Goal: Use online tool/utility: Use online tool/utility

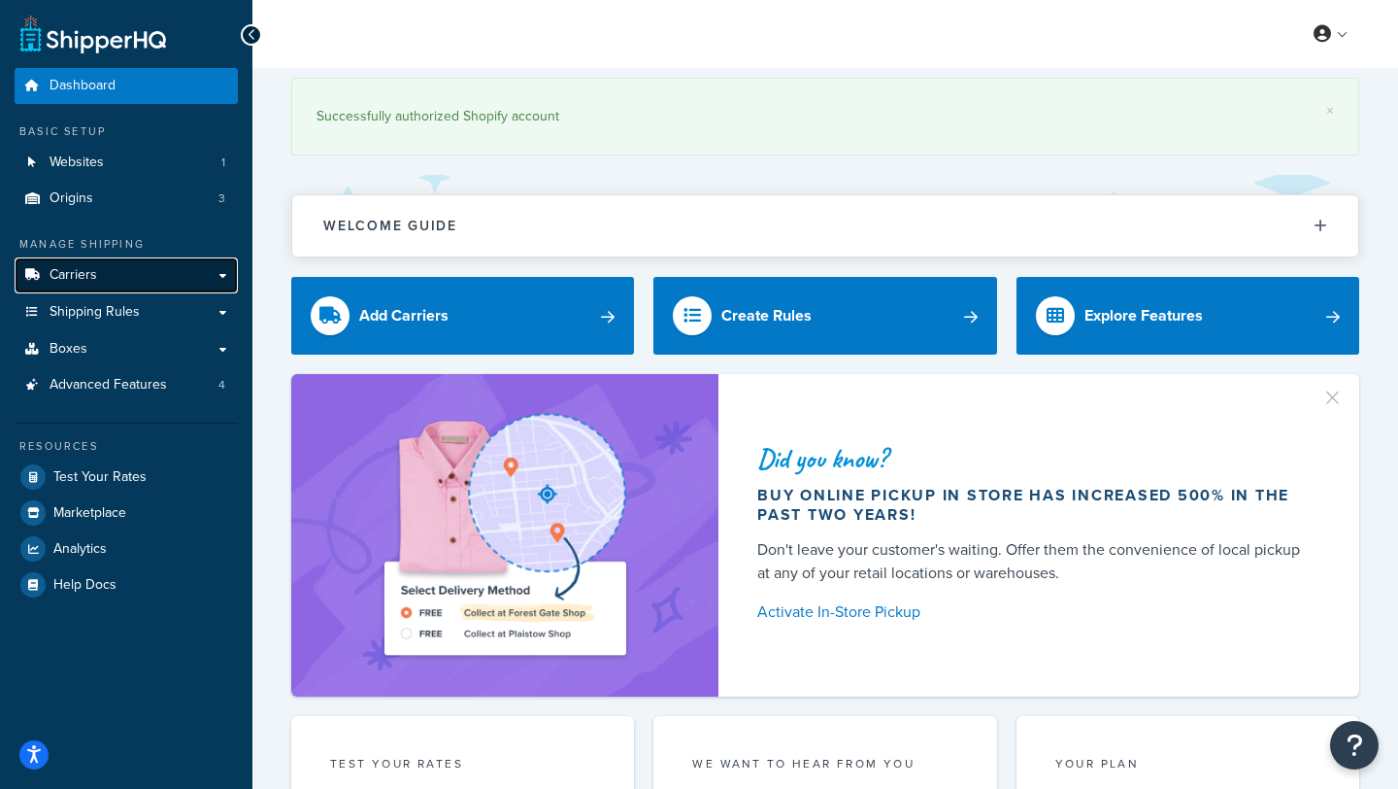
click at [123, 280] on link "Carriers" at bounding box center [126, 275] width 223 height 36
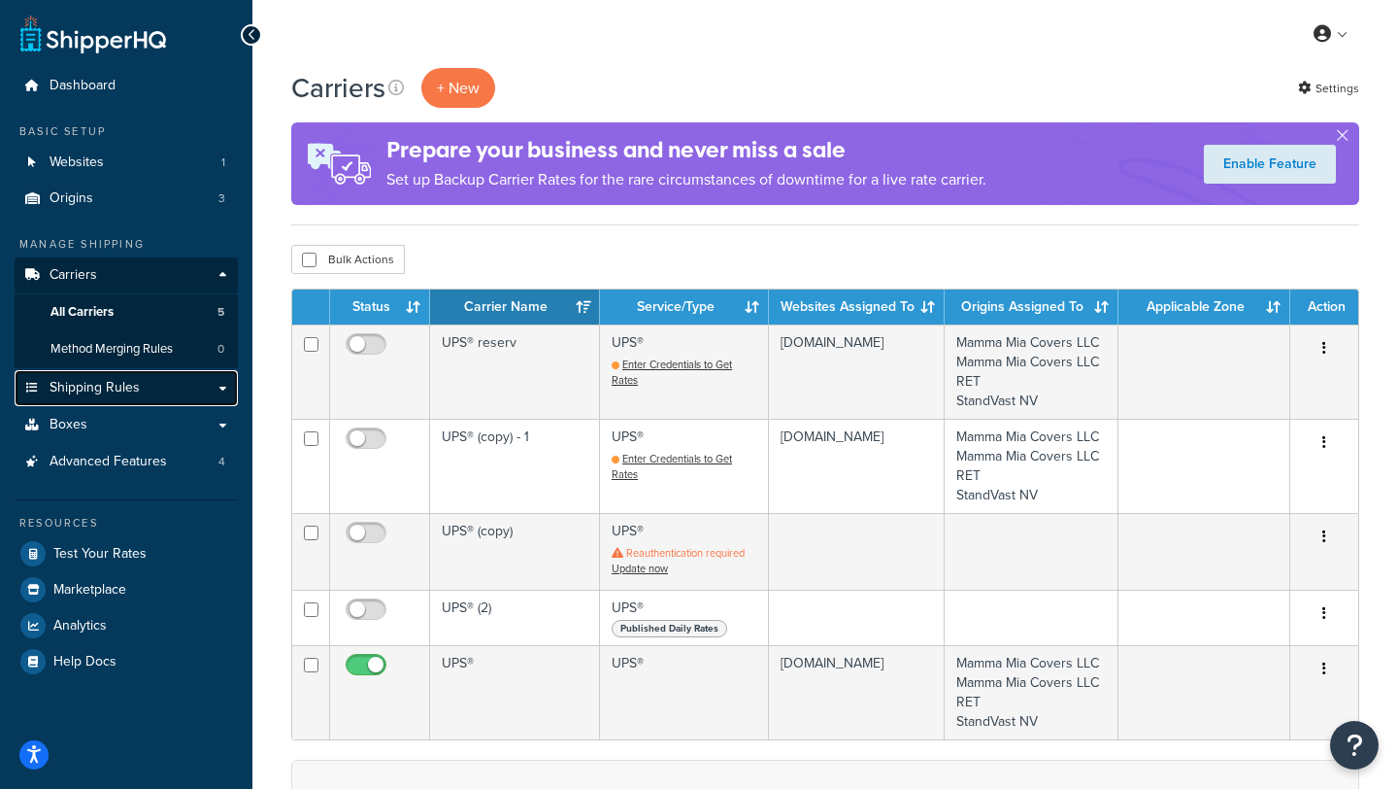
click at [114, 389] on span "Shipping Rules" at bounding box center [95, 388] width 90 height 17
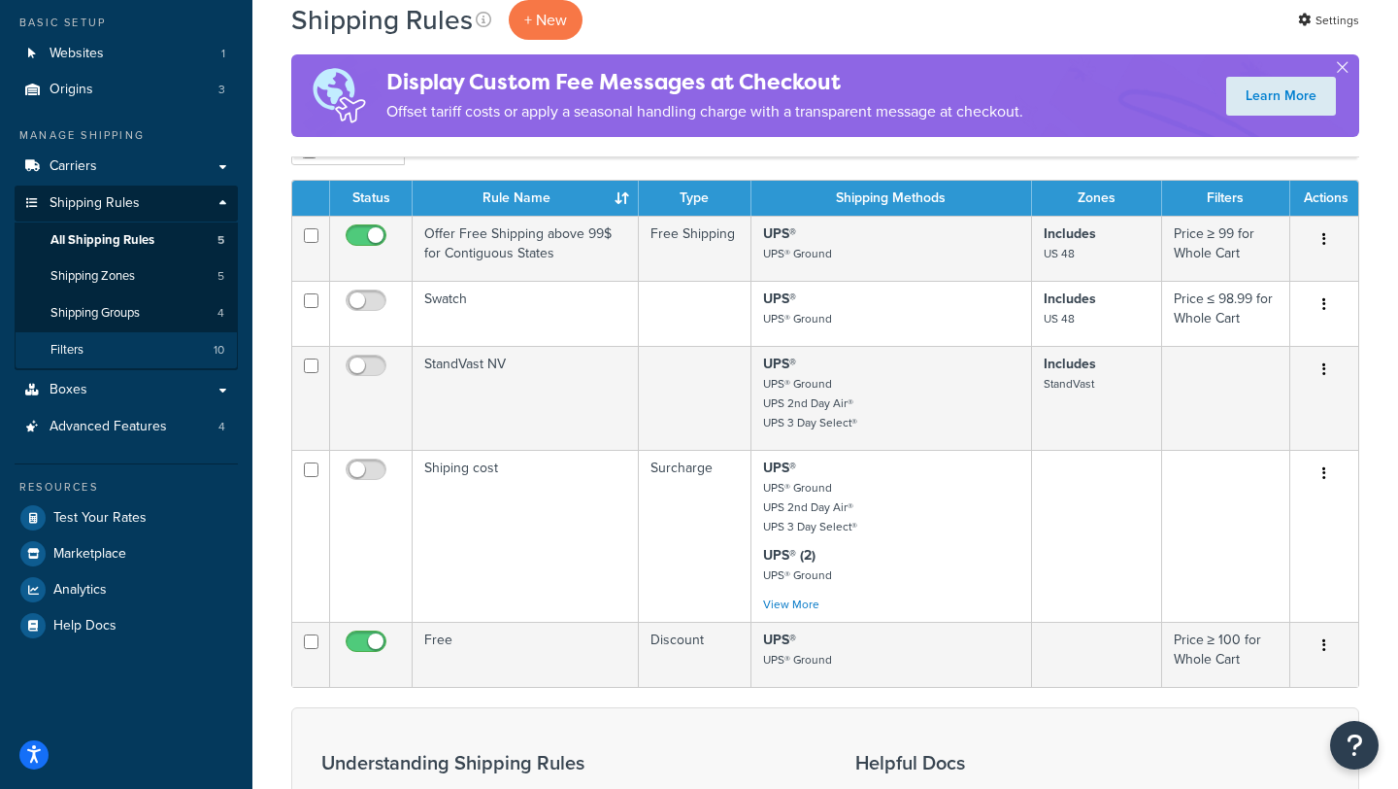
scroll to position [118, 0]
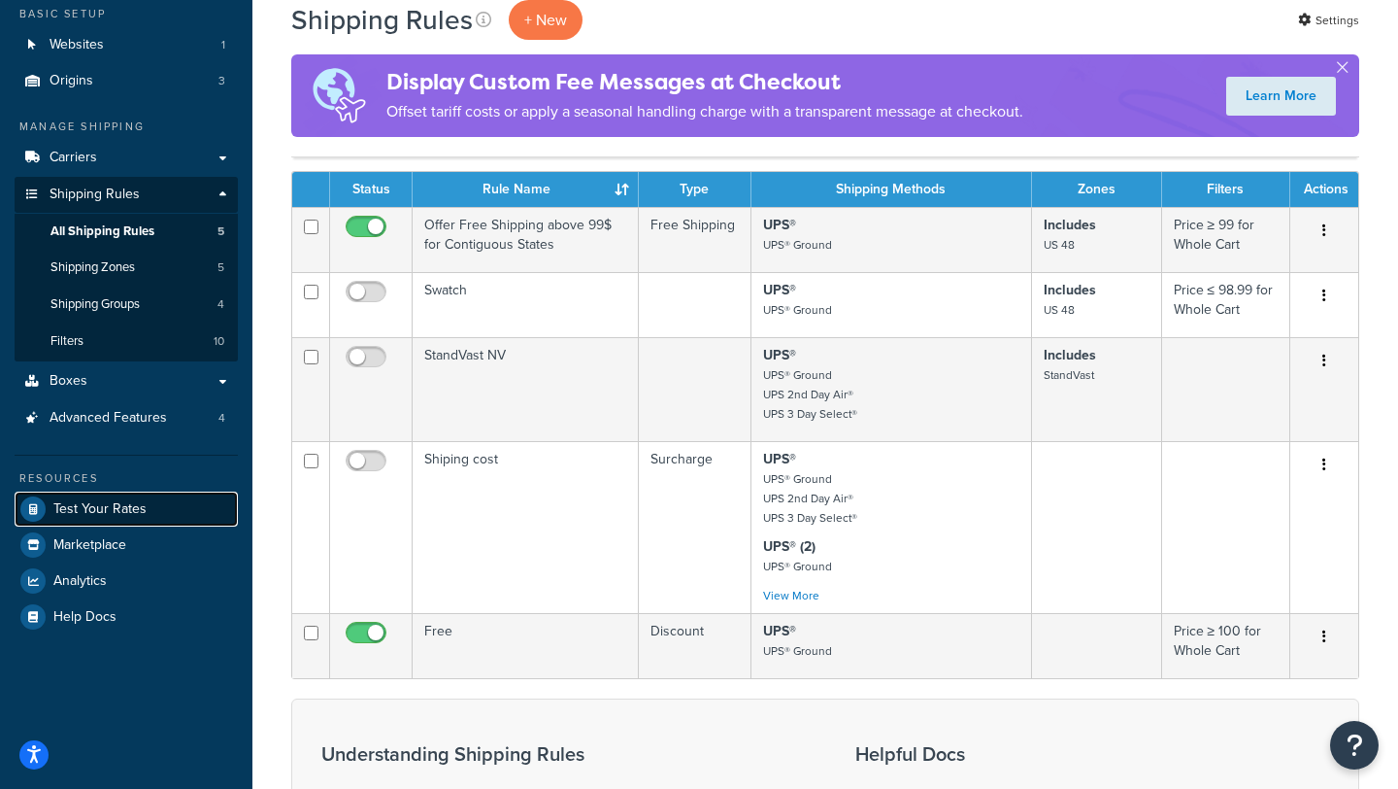
click at [118, 518] on link "Test Your Rates" at bounding box center [126, 508] width 223 height 35
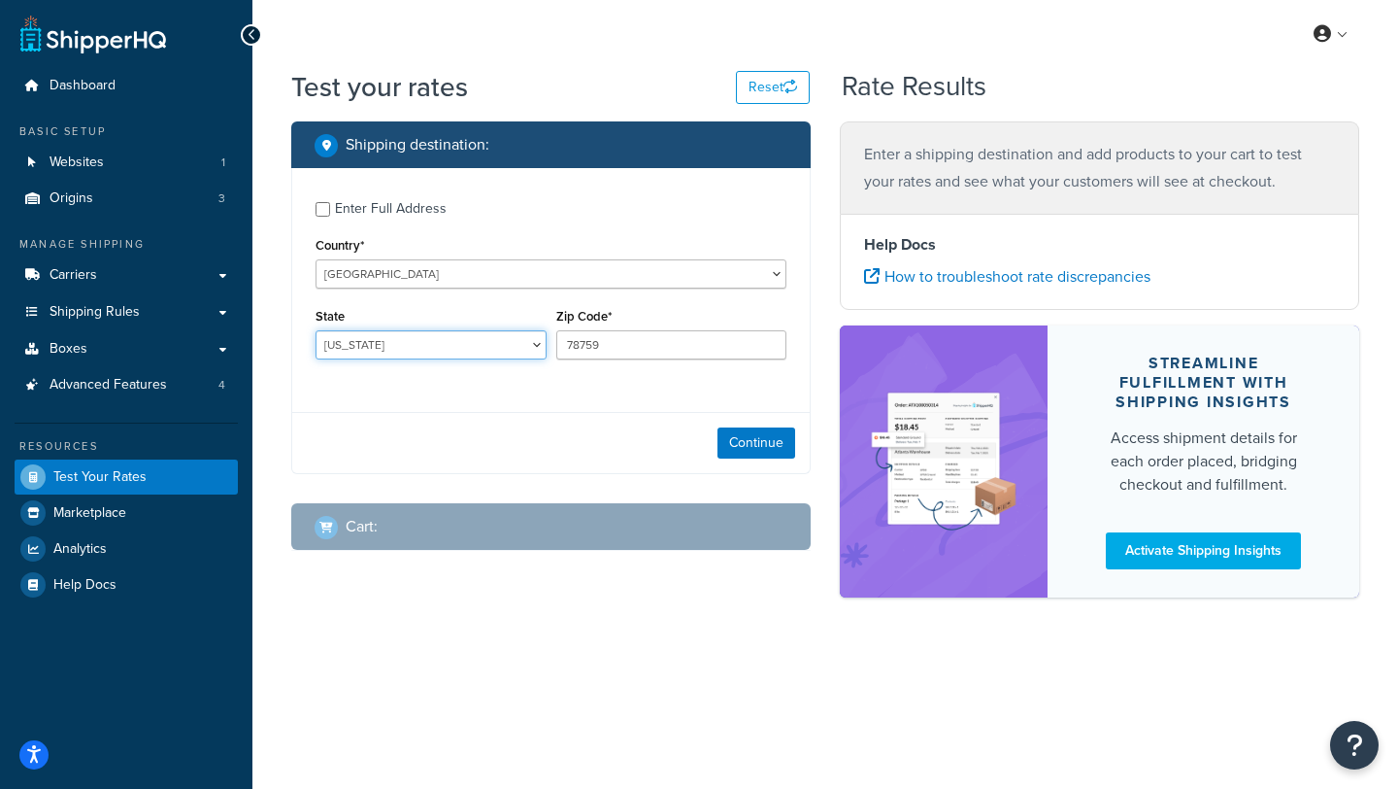
click at [536, 345] on select "Alabama Alaska American Samoa Arizona Arkansas Armed Forces Americas Armed Forc…" at bounding box center [431, 344] width 231 height 29
select select "NC"
click at [316, 331] on select "Alabama Alaska American Samoa Arizona Arkansas Armed Forces Americas Armed Forc…" at bounding box center [431, 344] width 231 height 29
drag, startPoint x: 645, startPoint y: 350, endPoint x: 551, endPoint y: 350, distance: 94.2
click at [552, 350] on div "Zip Code* 78759" at bounding box center [672, 338] width 241 height 71
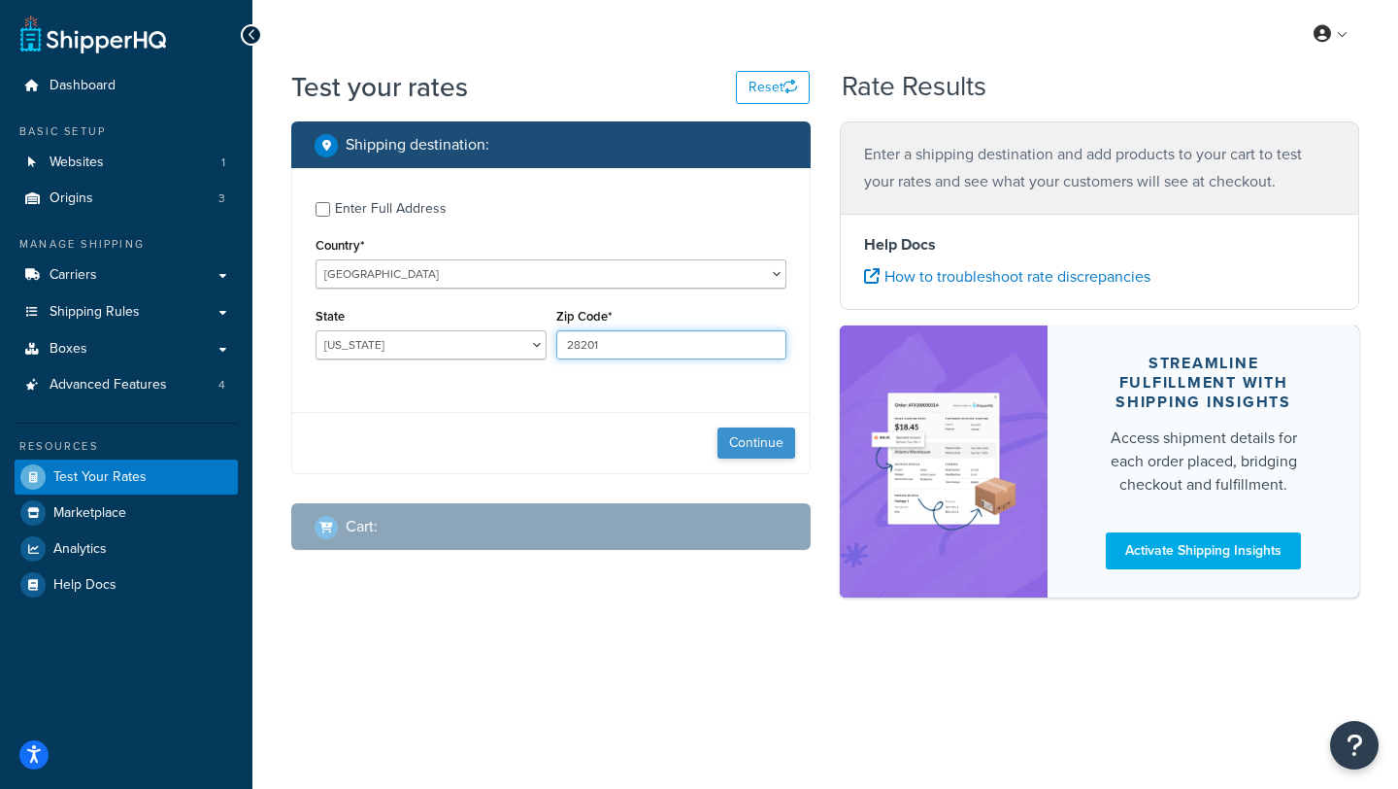
type input "28201"
click at [755, 438] on button "Continue" at bounding box center [757, 442] width 78 height 31
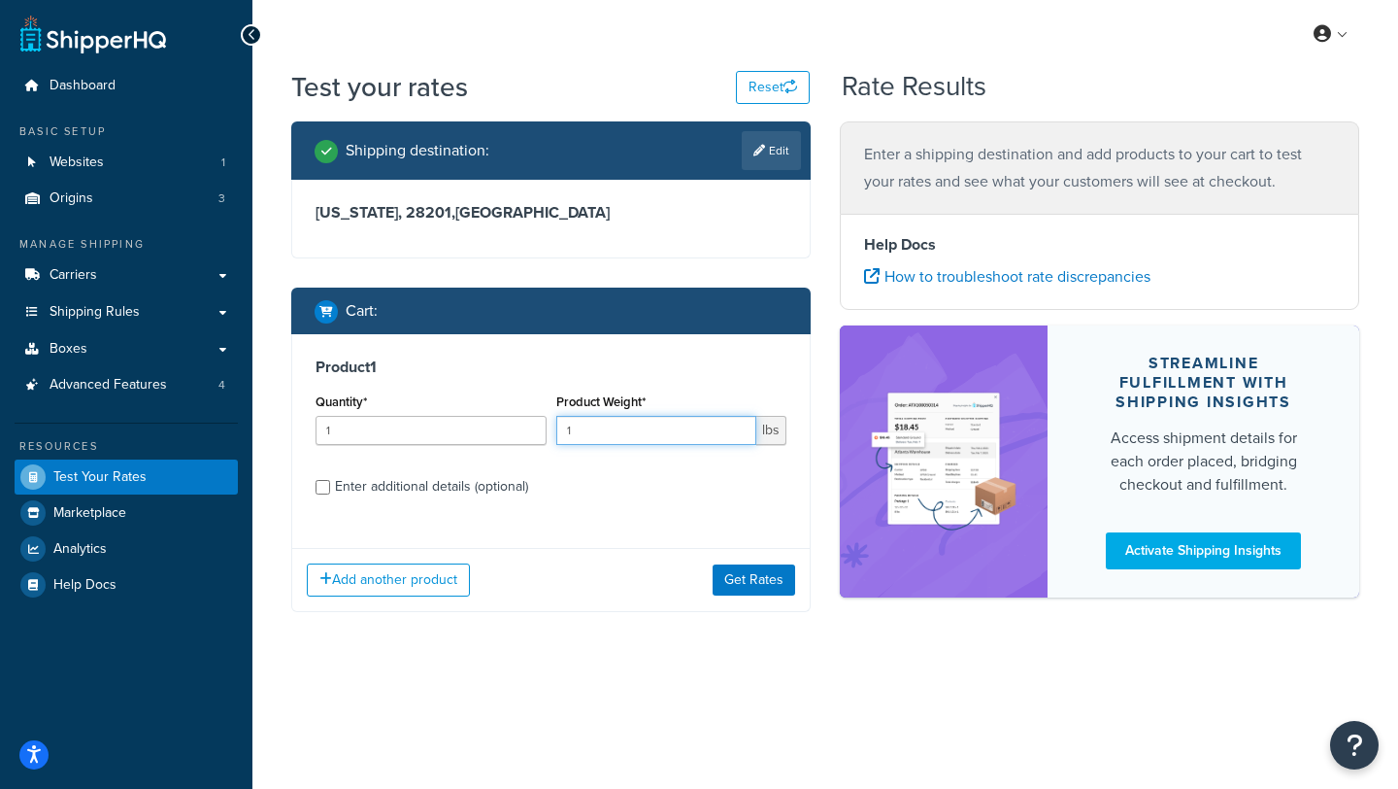
click at [614, 428] on input "1" at bounding box center [656, 430] width 201 height 29
type input "7.3"
click at [686, 476] on label "Enter additional details (optional)" at bounding box center [561, 484] width 452 height 31
click at [330, 480] on input "Enter additional details (optional)" at bounding box center [323, 487] width 15 height 15
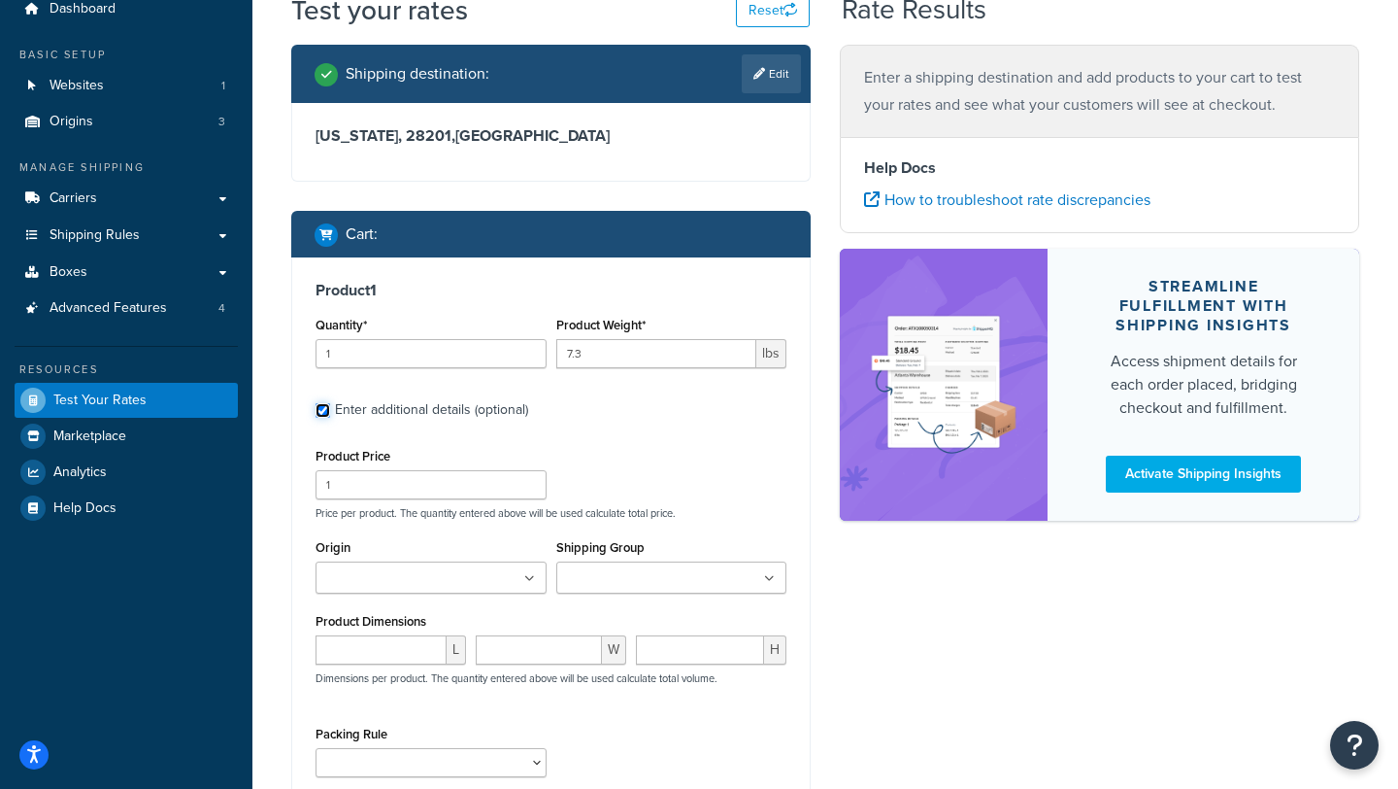
scroll to position [79, 0]
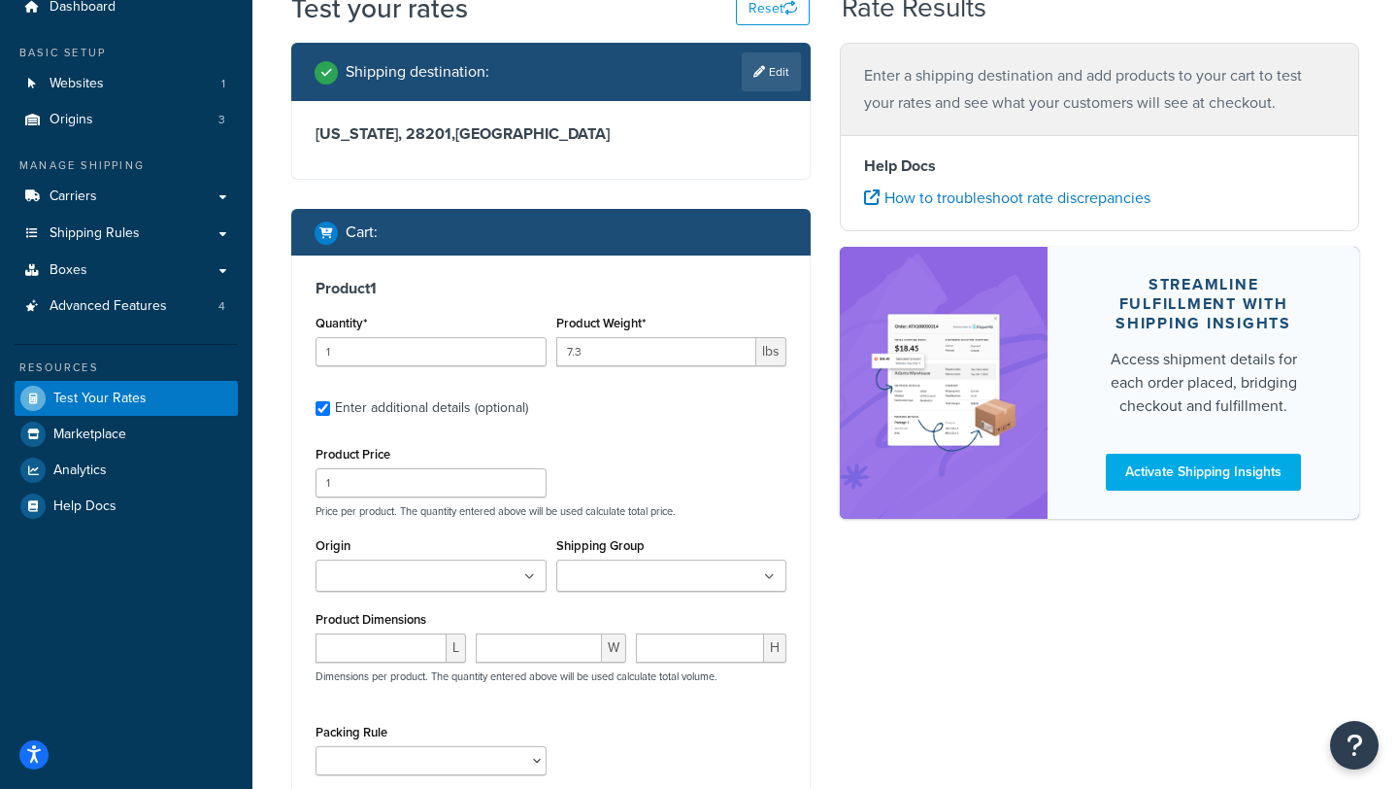
click at [438, 416] on div "Enter additional details (optional)" at bounding box center [431, 407] width 193 height 27
click at [330, 416] on input "Enter additional details (optional)" at bounding box center [323, 408] width 15 height 15
checkbox input "false"
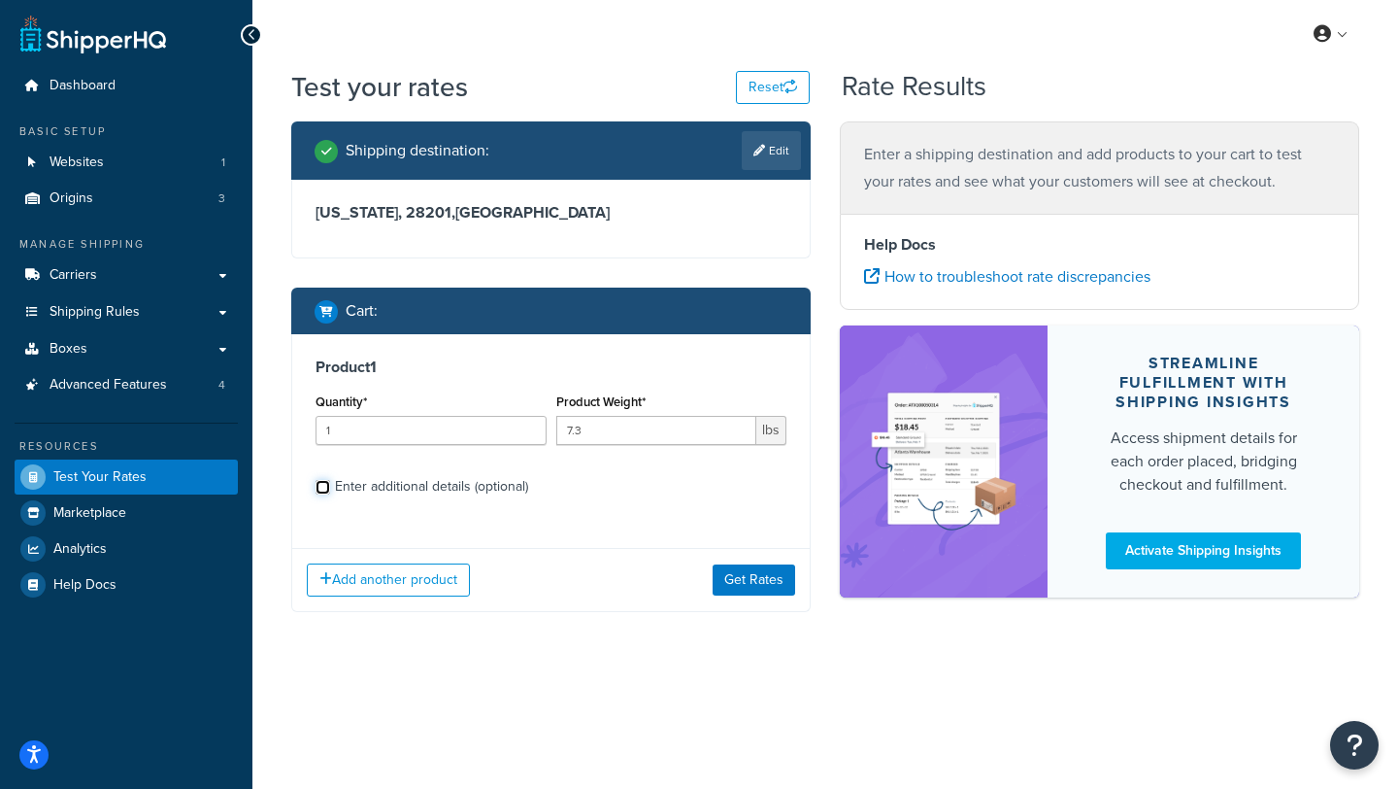
scroll to position [0, 0]
click at [756, 584] on button "Get Rates" at bounding box center [754, 579] width 83 height 31
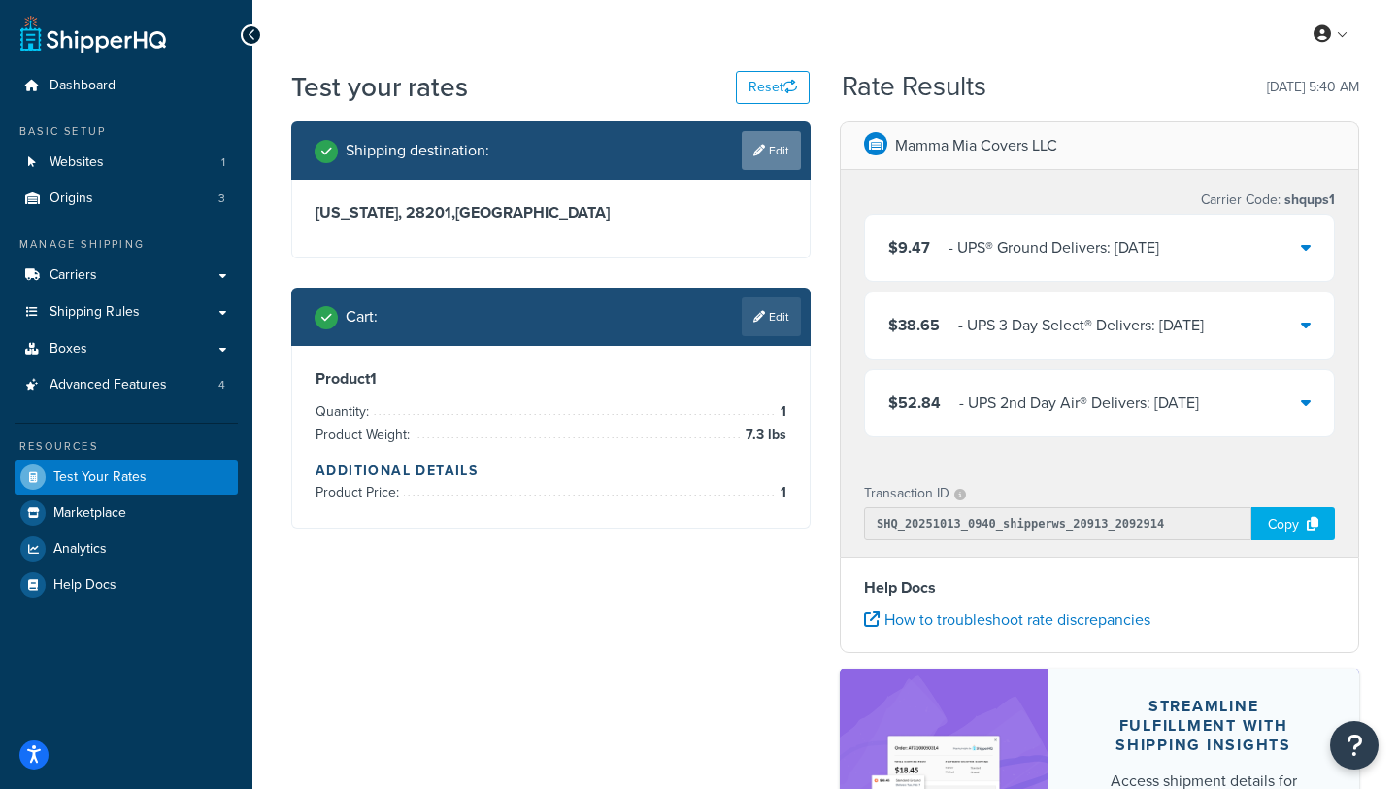
click at [778, 143] on link "Edit" at bounding box center [771, 150] width 59 height 39
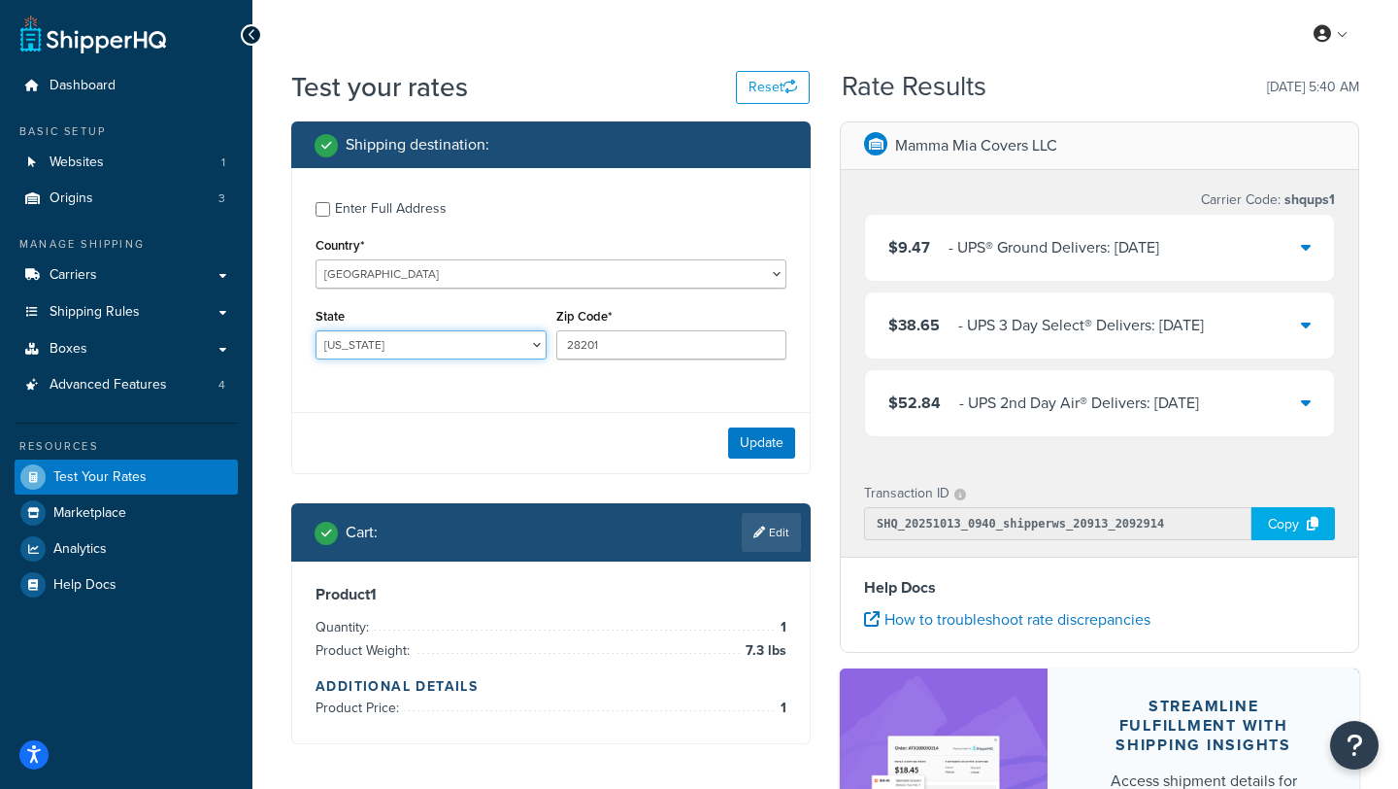
click at [474, 355] on select "Alabama Alaska American Samoa Arizona Arkansas Armed Forces Americas Armed Forc…" at bounding box center [431, 344] width 231 height 29
select select "WA"
click at [316, 331] on select "Alabama Alaska American Samoa Arizona Arkansas Armed Forces Americas Armed Forc…" at bounding box center [431, 344] width 231 height 29
drag, startPoint x: 619, startPoint y: 348, endPoint x: 535, endPoint y: 348, distance: 83.5
click at [535, 348] on div "State Alabama Alaska American Samoa Arizona Arkansas Armed Forces Americas Arme…" at bounding box center [551, 338] width 481 height 71
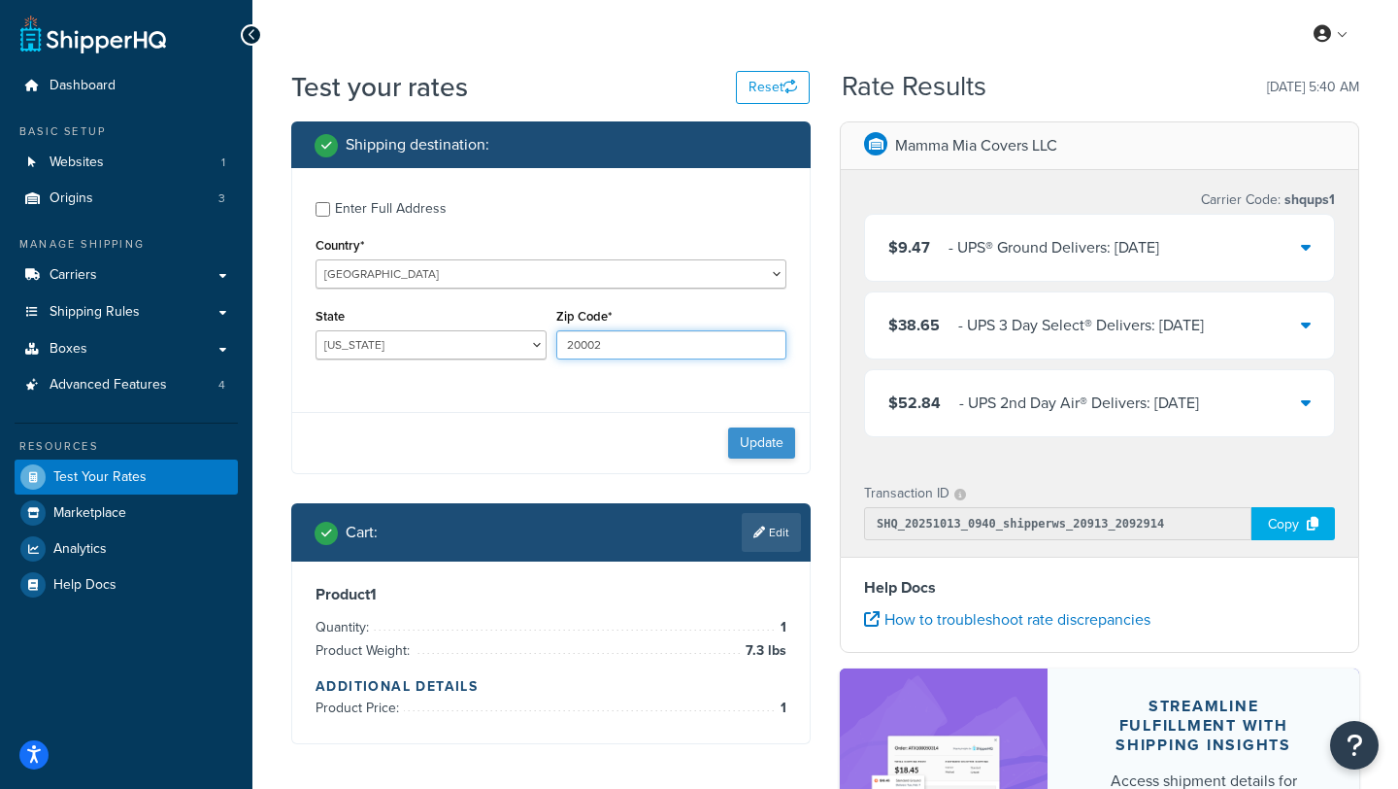
type input "20002"
click at [767, 441] on button "Update" at bounding box center [761, 442] width 67 height 31
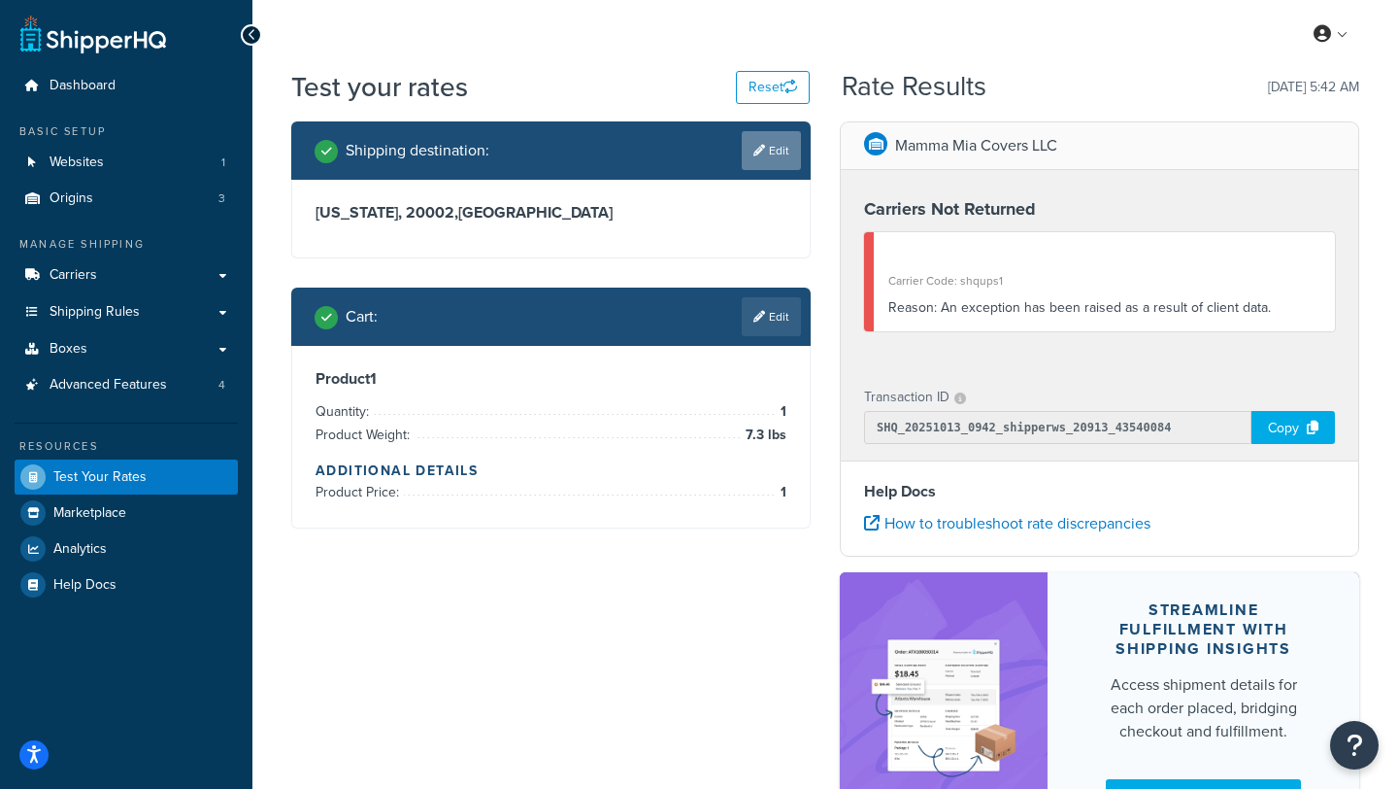
click at [769, 160] on link "Edit" at bounding box center [771, 150] width 59 height 39
select select "WA"
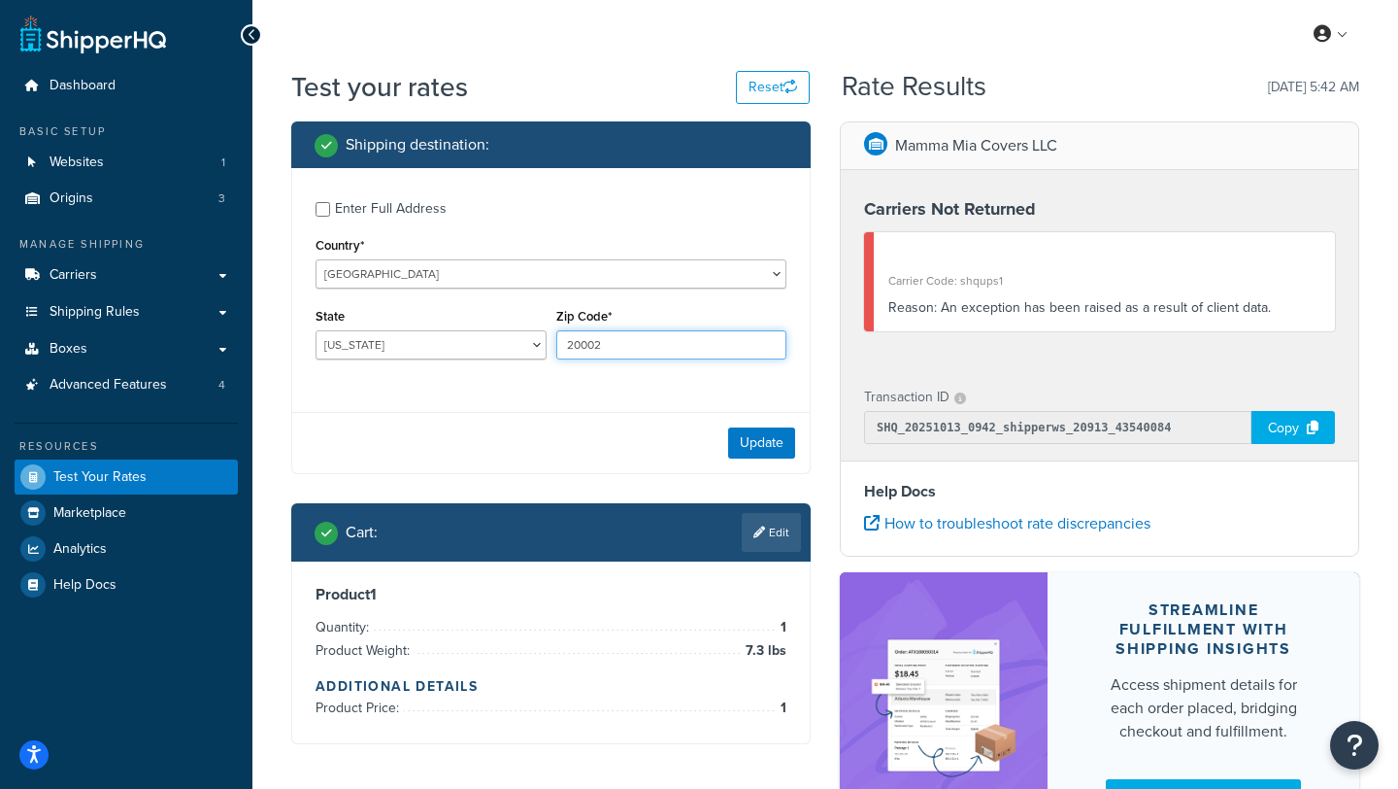
click at [625, 341] on input "20002" at bounding box center [671, 344] width 231 height 29
type input "20005"
click at [782, 438] on button "Update" at bounding box center [761, 442] width 67 height 31
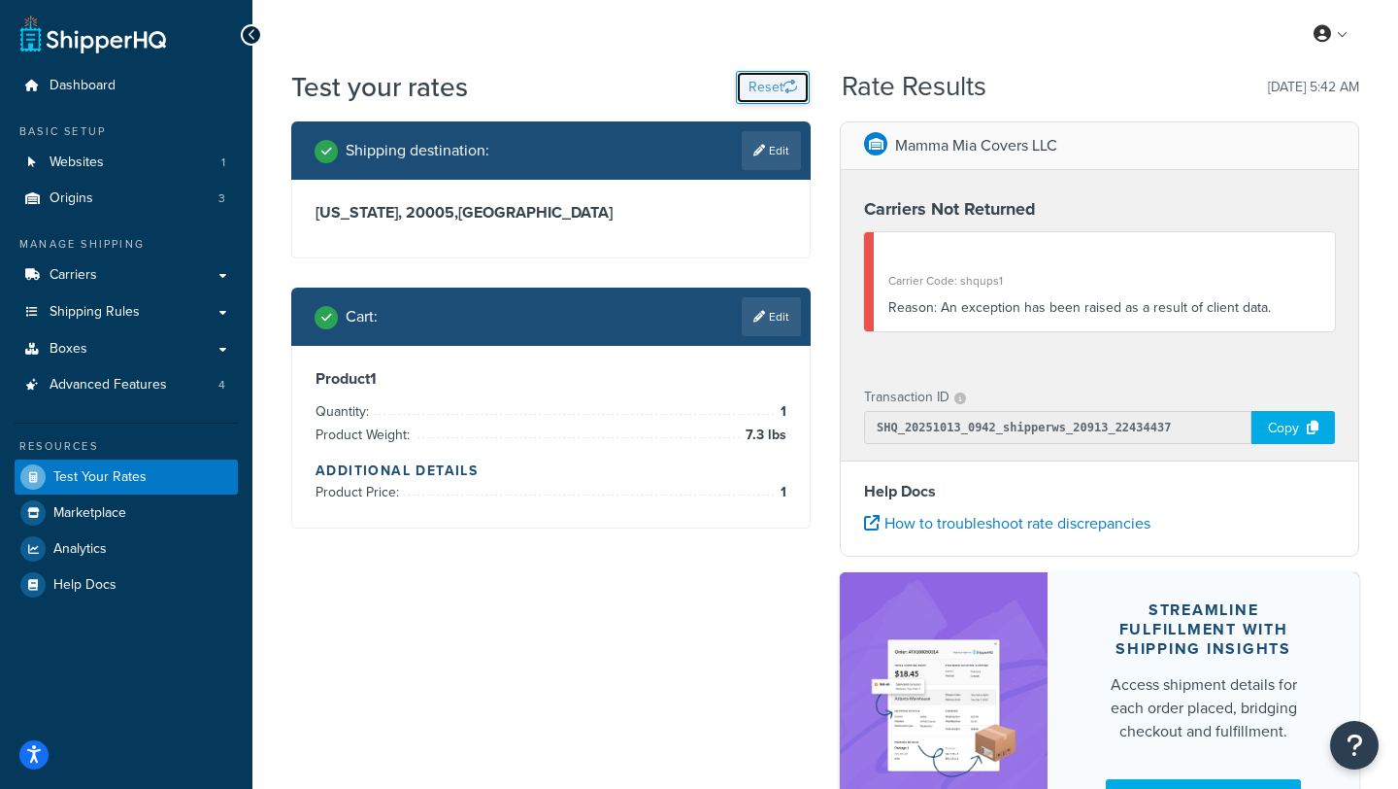
click at [777, 96] on button "Reset" at bounding box center [773, 87] width 74 height 33
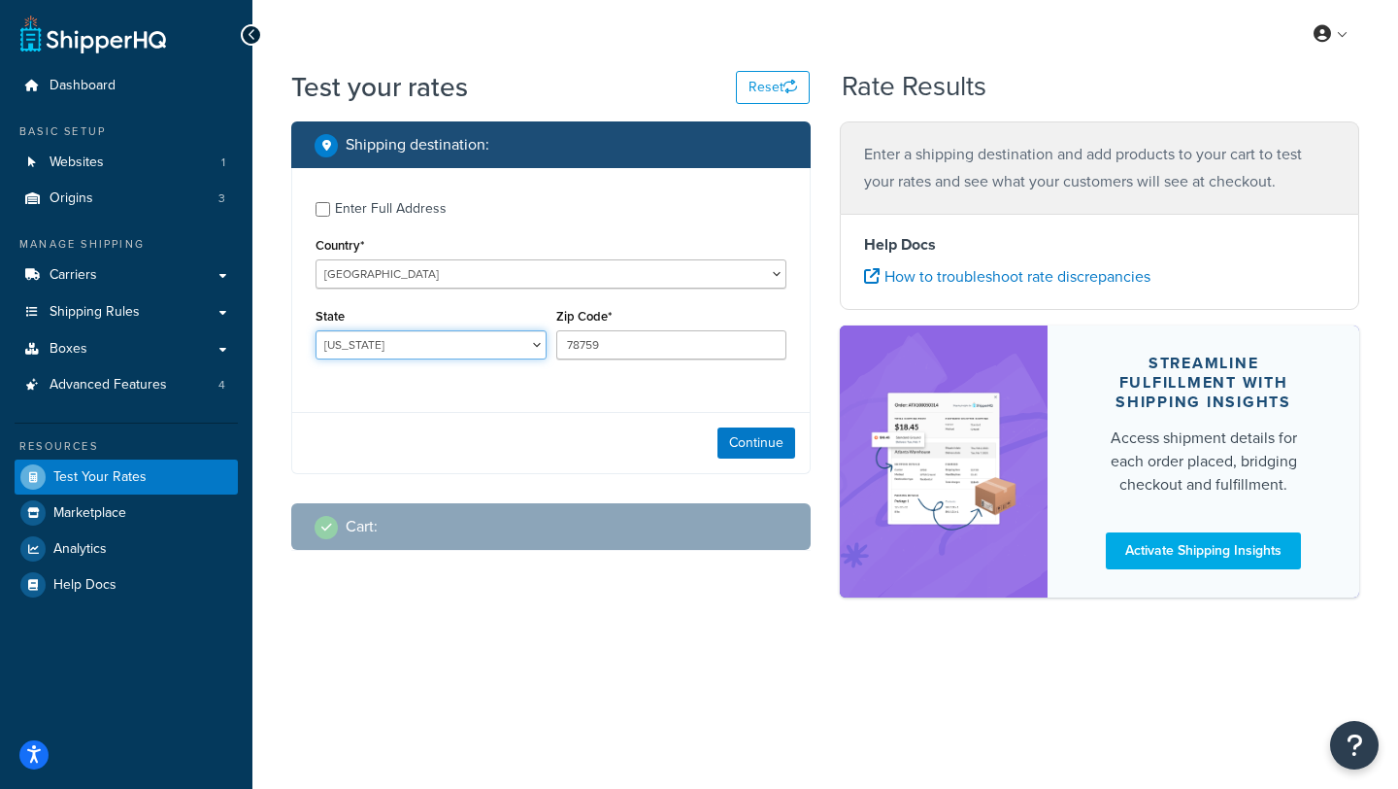
click at [491, 347] on select "Alabama Alaska American Samoa Arizona Arkansas Armed Forces Americas Armed Forc…" at bounding box center [431, 344] width 231 height 29
select select "WA"
click at [316, 331] on select "Alabama Alaska American Samoa Arizona Arkansas Armed Forces Americas Armed Forc…" at bounding box center [431, 344] width 231 height 29
drag, startPoint x: 625, startPoint y: 348, endPoint x: 546, endPoint y: 346, distance: 79.7
click at [546, 346] on div "State Alabama Alaska American Samoa Arizona Arkansas Armed Forces Americas Arme…" at bounding box center [551, 338] width 481 height 71
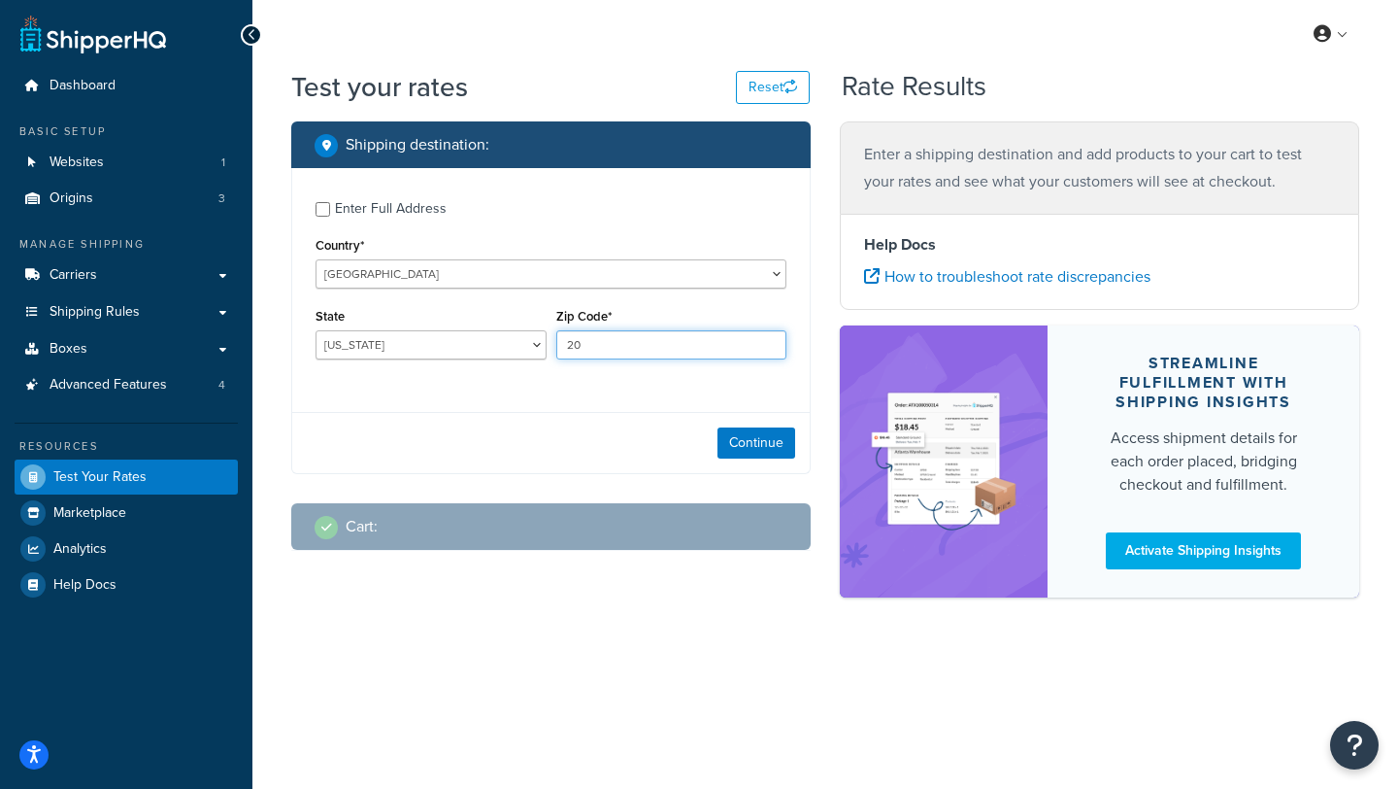
type input "20005"
click at [727, 453] on button "Continue" at bounding box center [757, 442] width 78 height 31
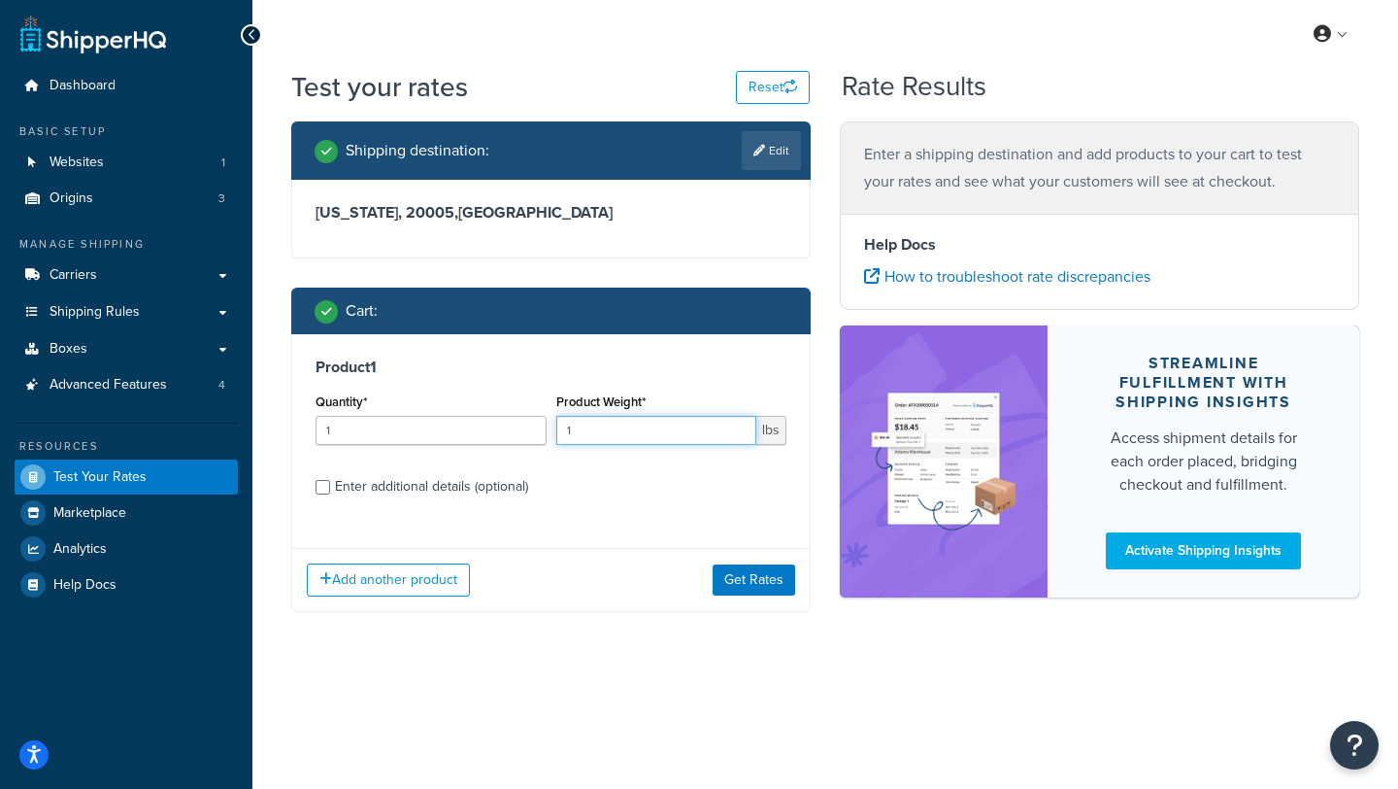
click at [600, 434] on input "1" at bounding box center [656, 430] width 201 height 29
type input "1"
type input "7.3"
click at [755, 572] on button "Get Rates" at bounding box center [754, 579] width 83 height 31
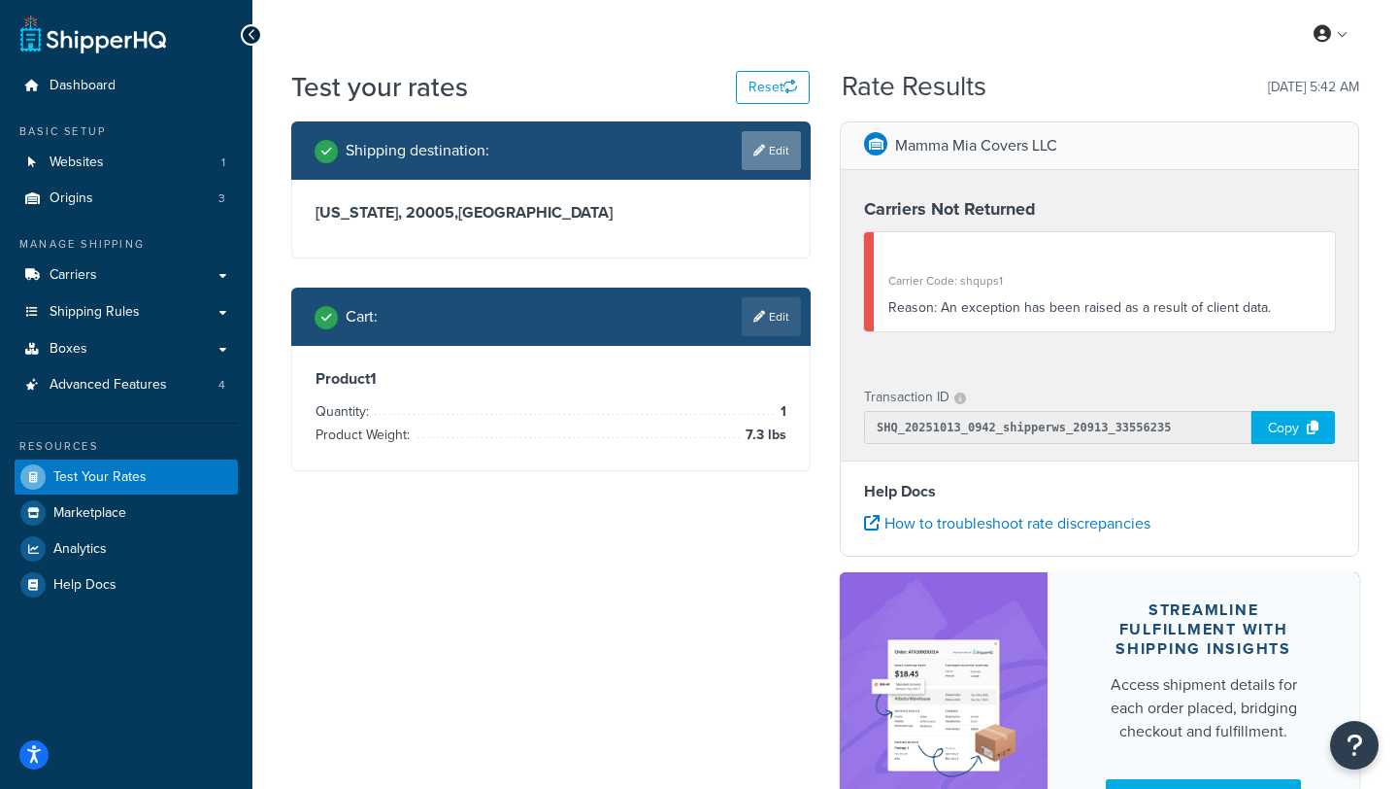
click at [773, 153] on link "Edit" at bounding box center [771, 150] width 59 height 39
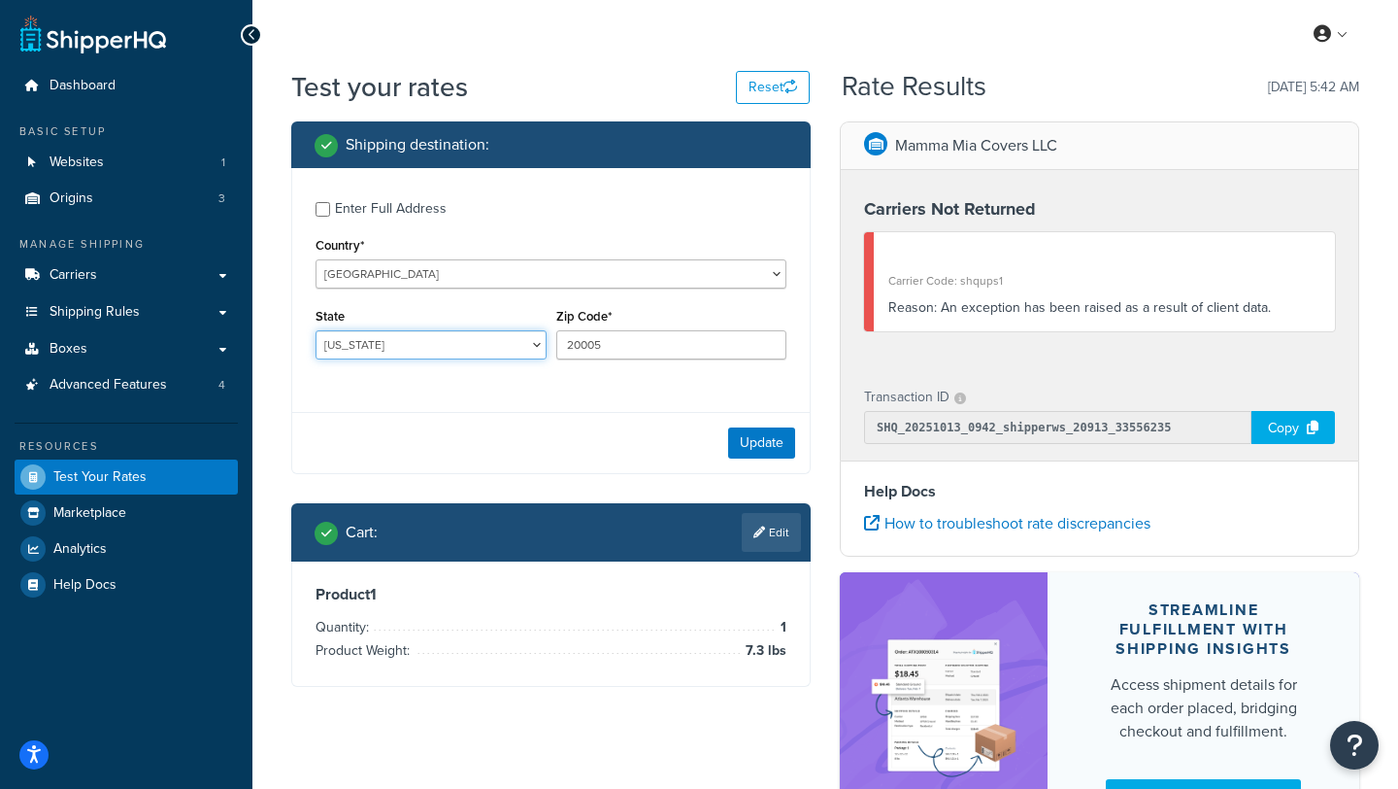
click at [474, 344] on select "Alabama Alaska American Samoa Arizona Arkansas Armed Forces Americas Armed Forc…" at bounding box center [431, 344] width 231 height 29
select select "CA"
click at [316, 331] on select "Alabama Alaska American Samoa Arizona Arkansas Armed Forces Americas Armed Forc…" at bounding box center [431, 344] width 231 height 29
click at [626, 353] on input "20005" at bounding box center [671, 344] width 231 height 29
drag, startPoint x: 622, startPoint y: 346, endPoint x: 524, endPoint y: 344, distance: 98.1
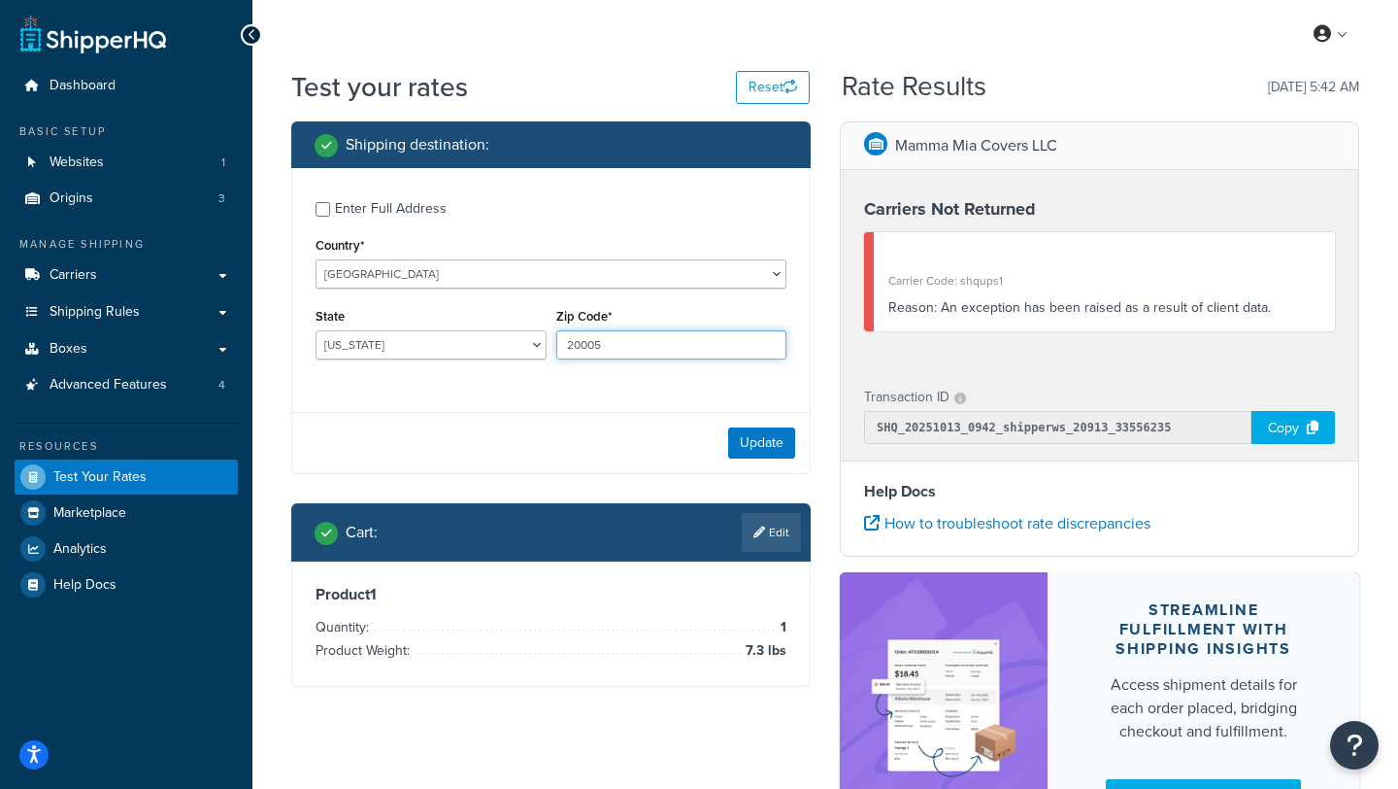
click at [524, 345] on div "State Alabama Alaska American Samoa Arizona Arkansas Armed Forces Americas Arme…" at bounding box center [551, 338] width 481 height 71
type input "90213"
click at [749, 451] on button "Update" at bounding box center [761, 442] width 67 height 31
